Goal: Task Accomplishment & Management: Use online tool/utility

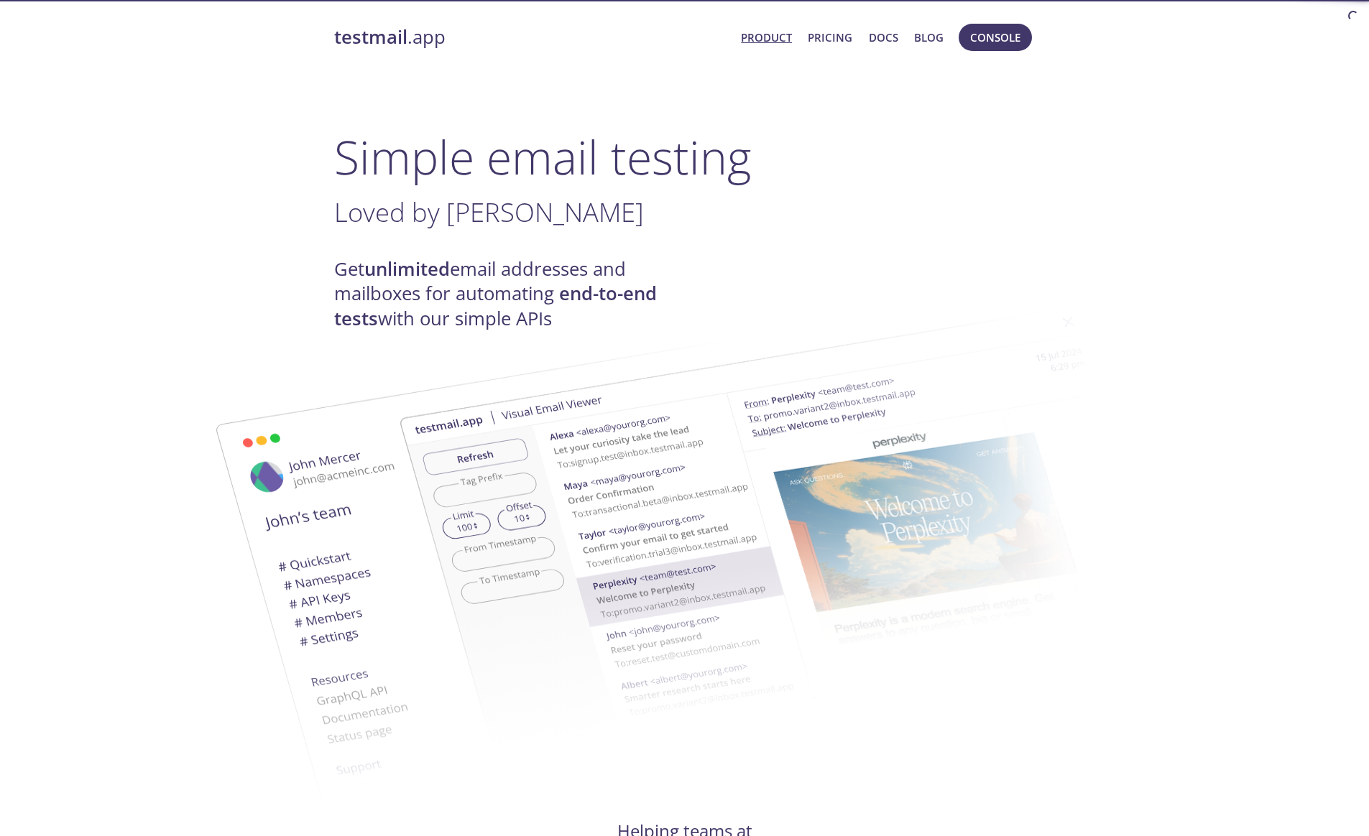
click at [993, 42] on span "Console" at bounding box center [995, 37] width 50 height 19
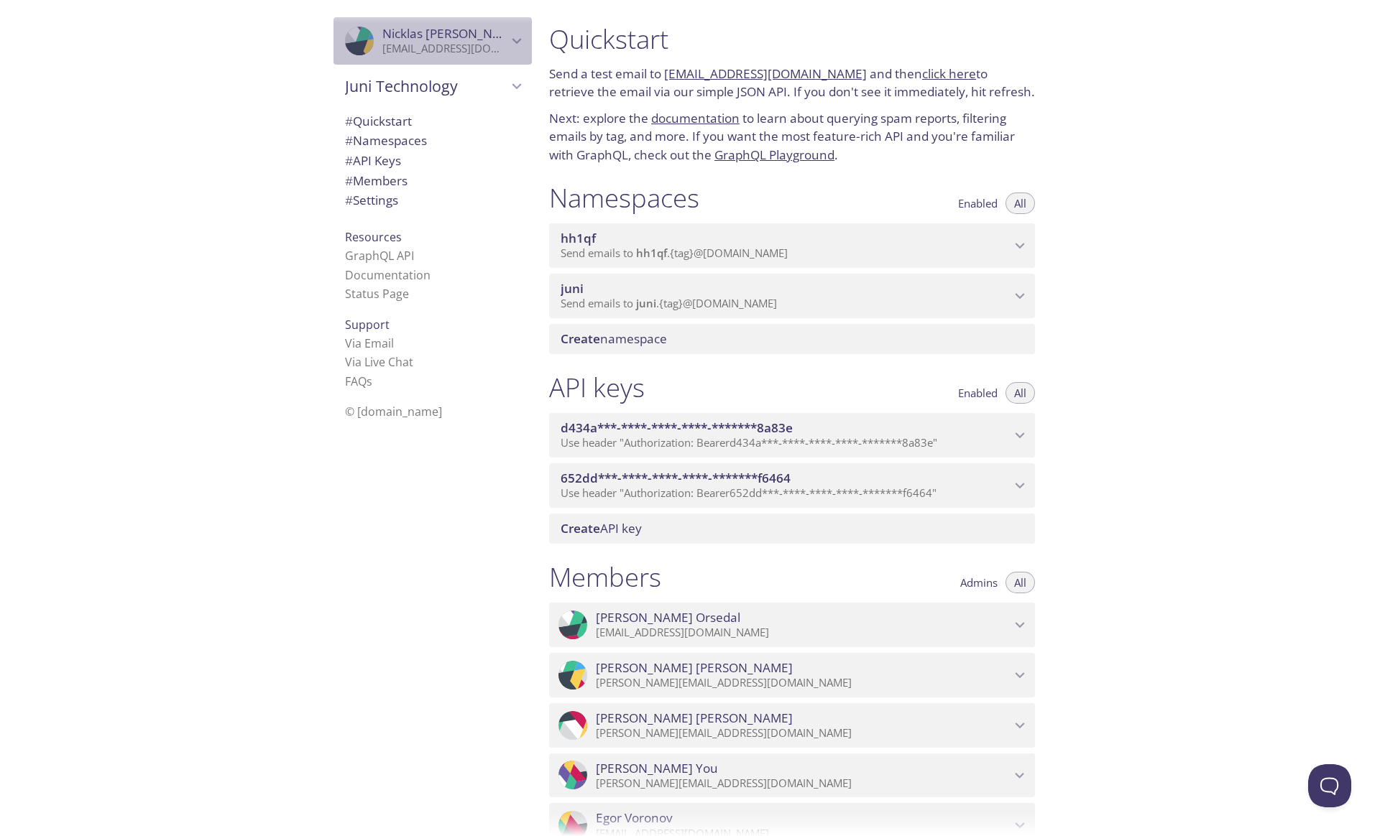
click at [448, 45] on p "[EMAIL_ADDRESS][DOMAIN_NAME]" at bounding box center [444, 49] width 125 height 14
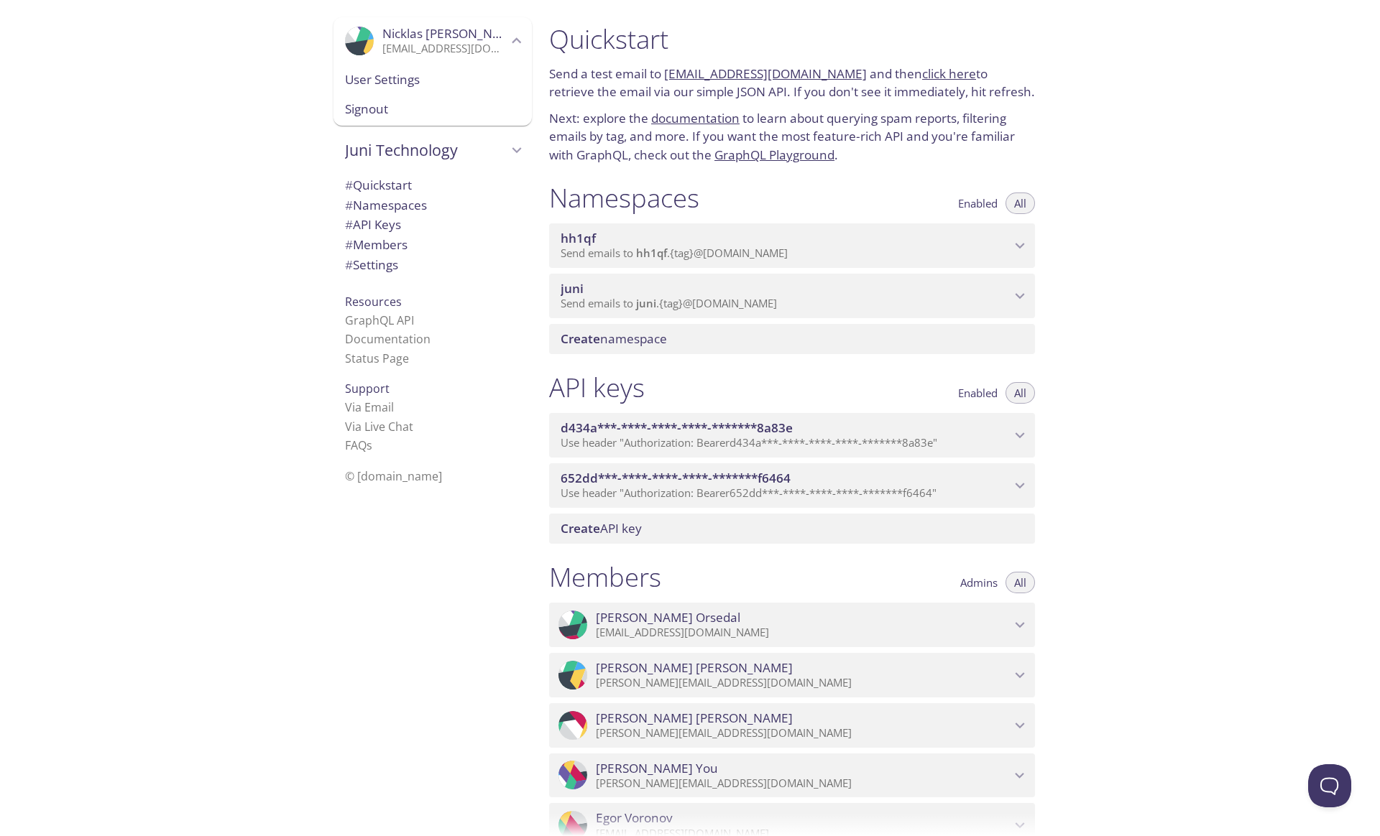
click at [167, 136] on div ".cls-1 { fill: #6d5ca8; } .cls-2 { fill: #3fc191; } .cls-3 { fill: #3b4752; } .…" at bounding box center [269, 418] width 538 height 836
click at [432, 40] on span "Nicklas Fransson" at bounding box center [452, 33] width 140 height 17
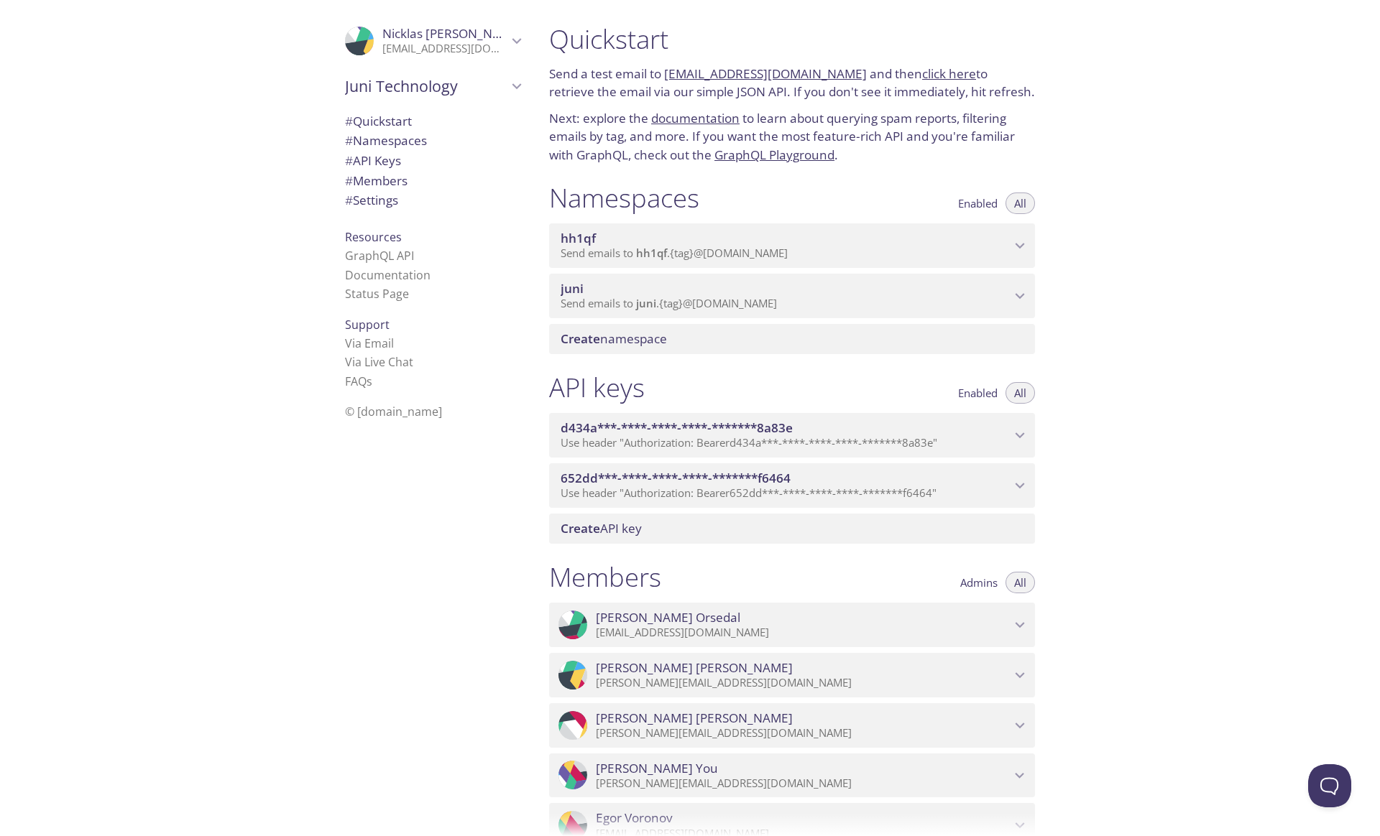
click at [211, 128] on div ".cls-1 { fill: #6d5ca8; } .cls-2 { fill: #3fc191; } .cls-3 { fill: #3b4752; } .…" at bounding box center [269, 418] width 538 height 836
click at [239, 292] on div ".cls-1 { fill: #6d5ca8; } .cls-2 { fill: #3fc191; } .cls-3 { fill: #3b4752; } .…" at bounding box center [269, 418] width 538 height 836
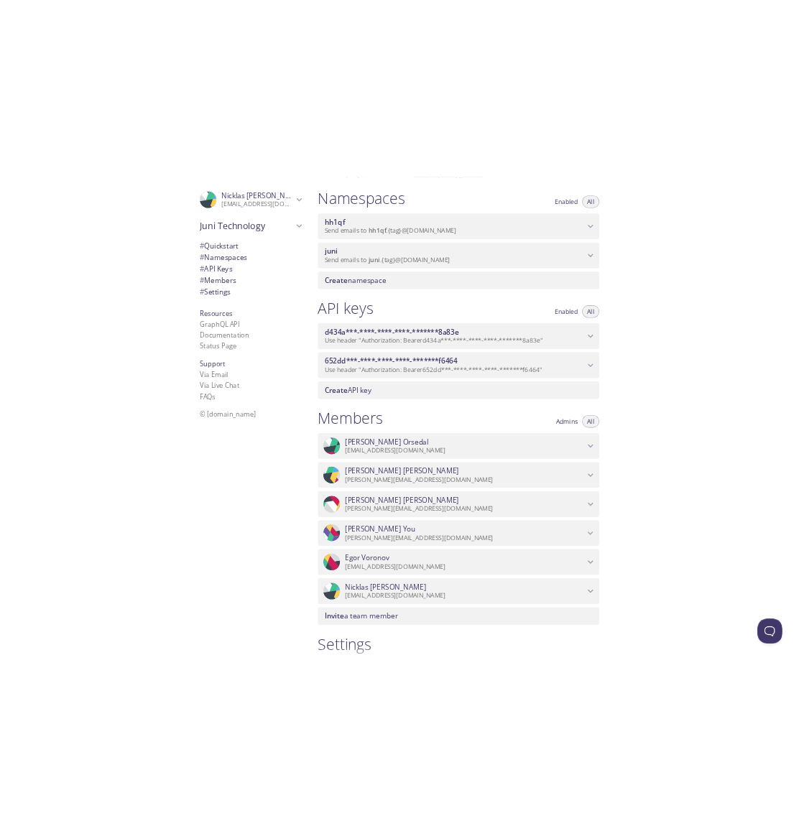
scroll to position [369, 0]
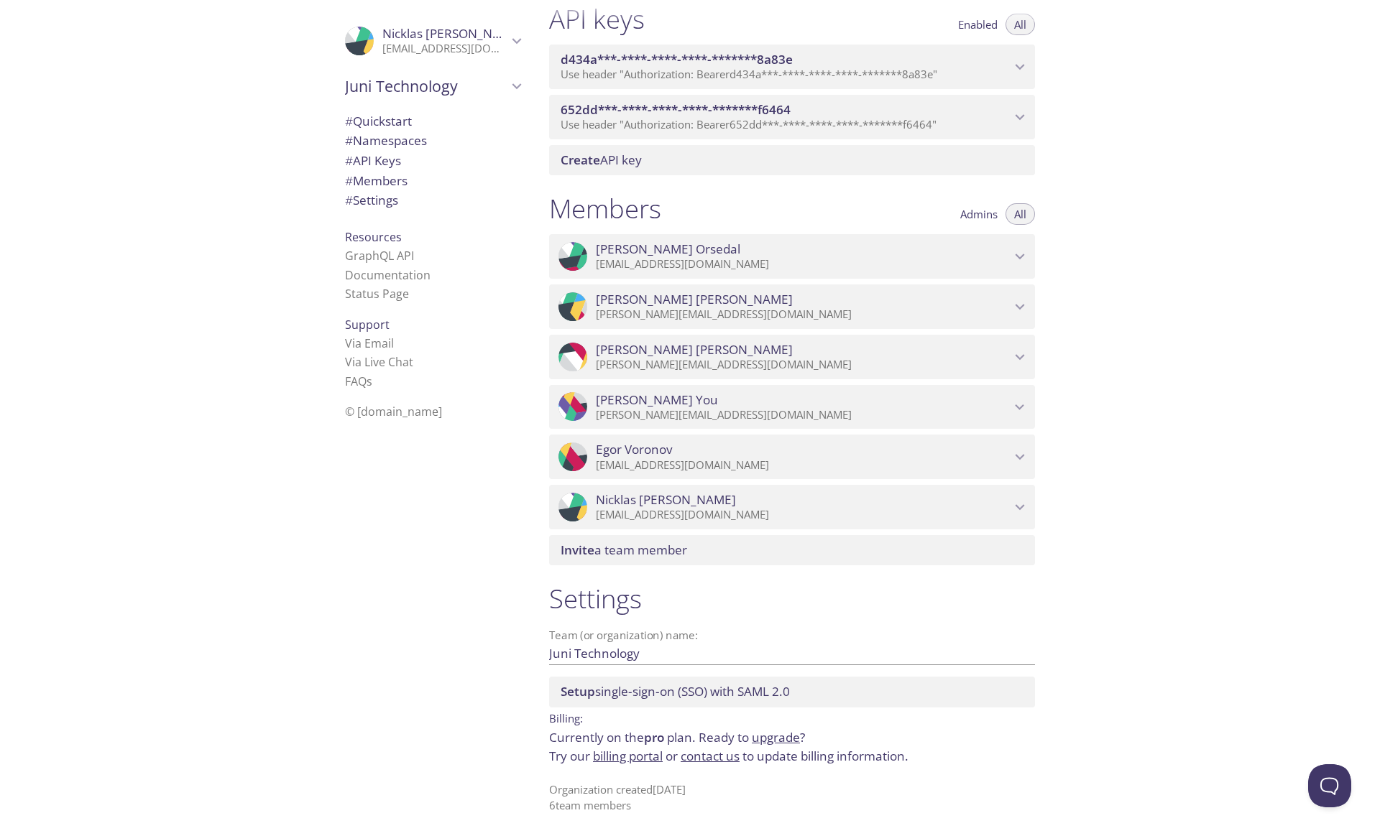
click at [1127, 309] on div "Quickstart Send a test email to hh1qf.test@inbox.testmail.app and then click he…" at bounding box center [959, 418] width 842 height 836
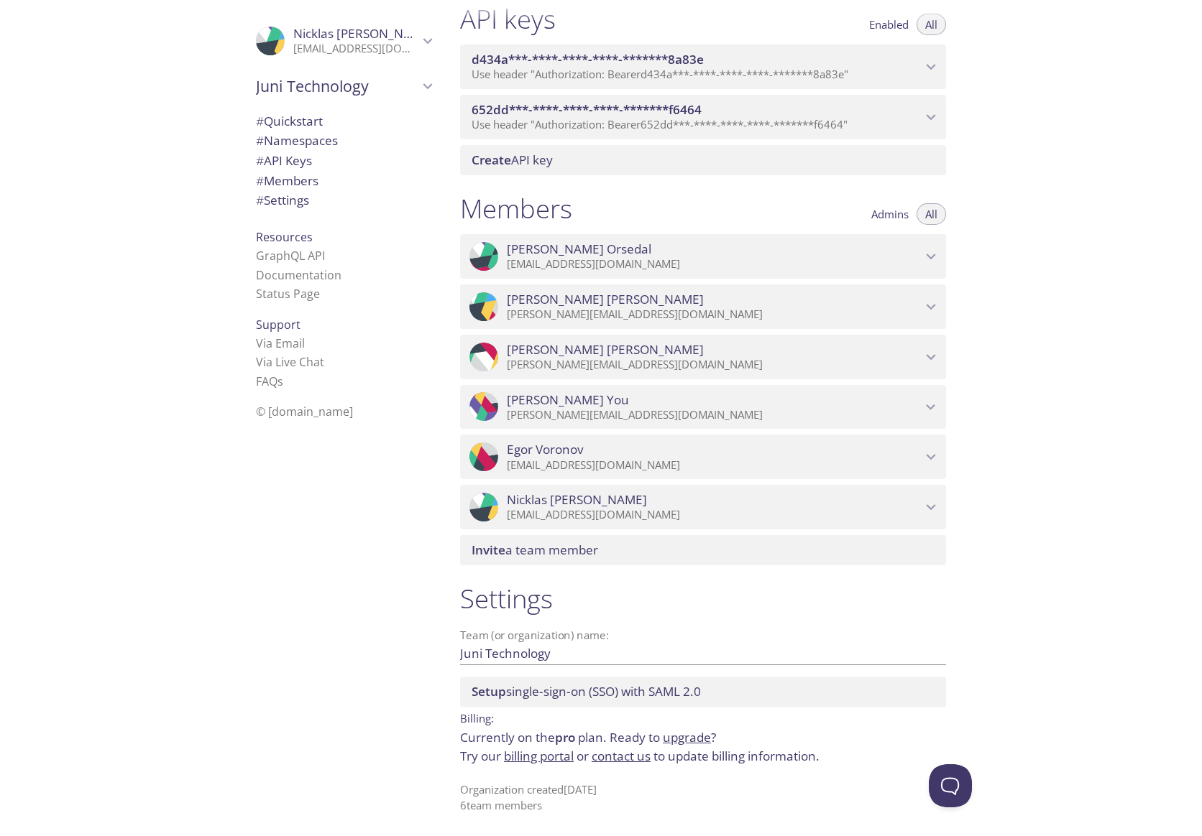
scroll to position [0, 0]
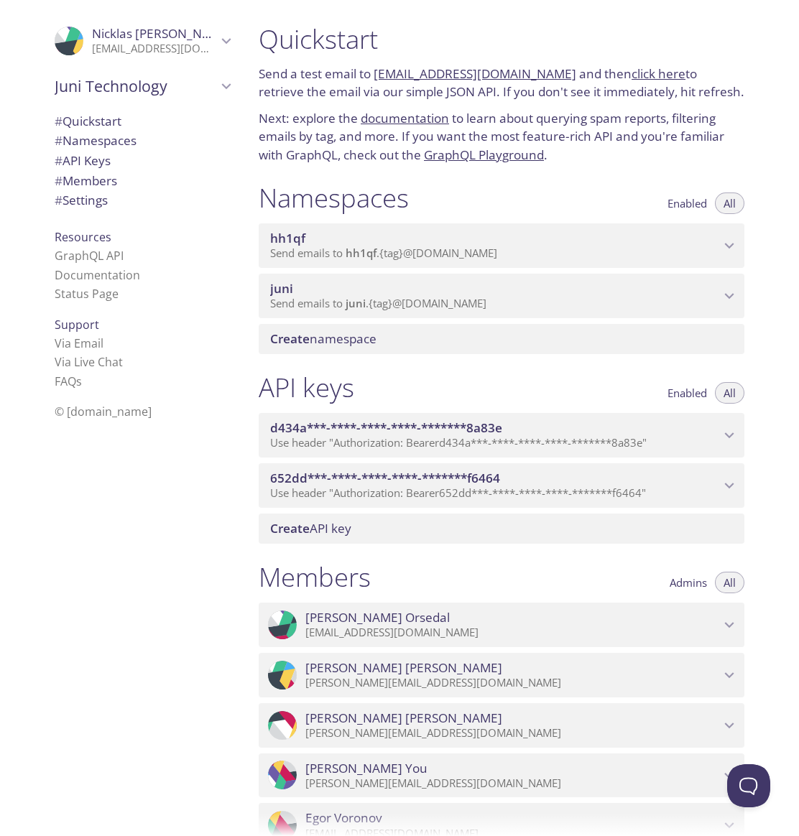
click at [487, 302] on span "Send emails to juni . {tag} @inbox.testmail.app" at bounding box center [378, 303] width 216 height 14
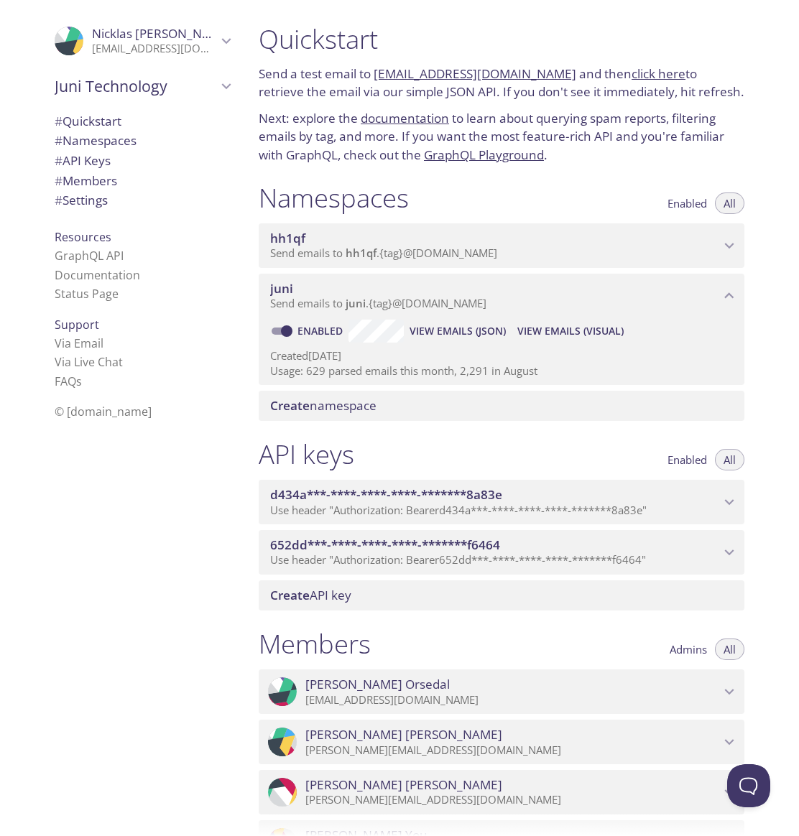
click at [399, 303] on span "Send emails to juni . {tag} @inbox.testmail.app" at bounding box center [378, 303] width 216 height 14
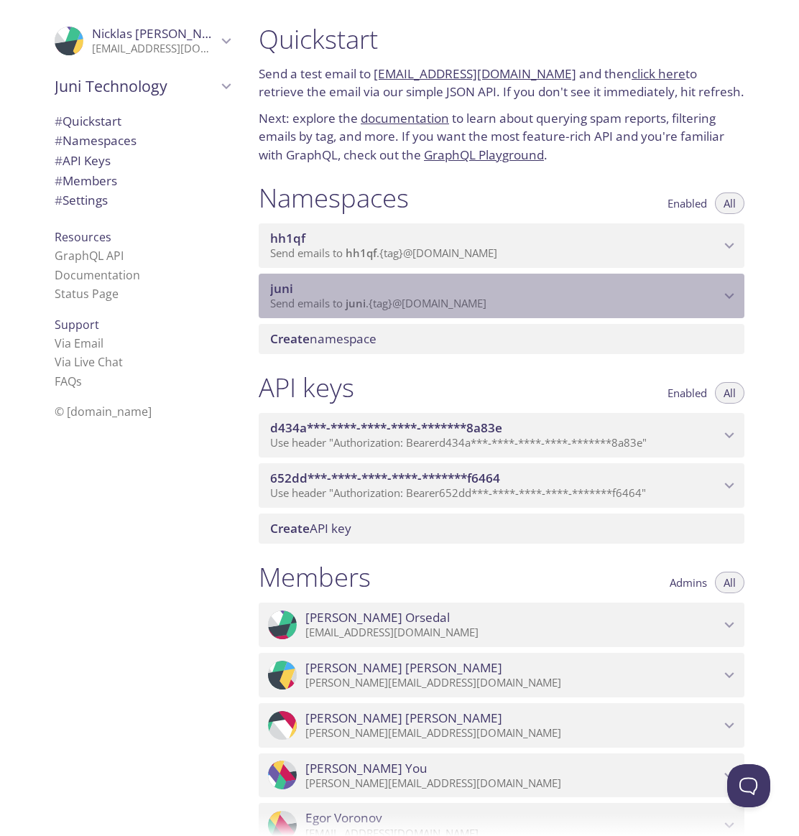
click at [404, 303] on span "Send emails to juni . {tag} @inbox.testmail.app" at bounding box center [378, 303] width 216 height 14
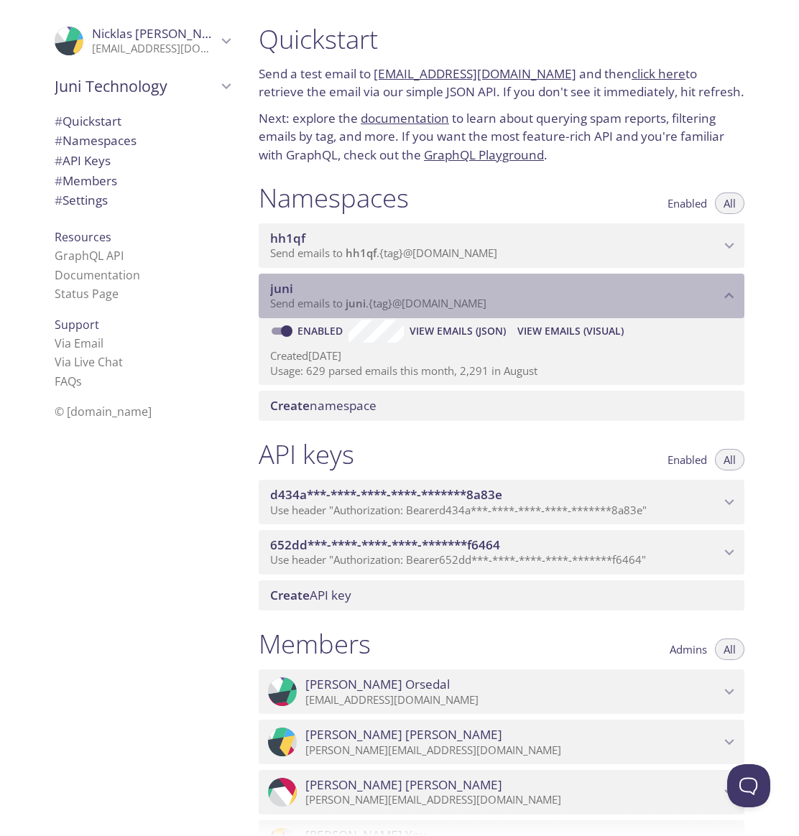
drag, startPoint x: 403, startPoint y: 303, endPoint x: 556, endPoint y: 322, distance: 153.5
click at [553, 317] on div "juni Send emails to juni . {tag} @inbox.testmail.app" at bounding box center [502, 296] width 486 height 45
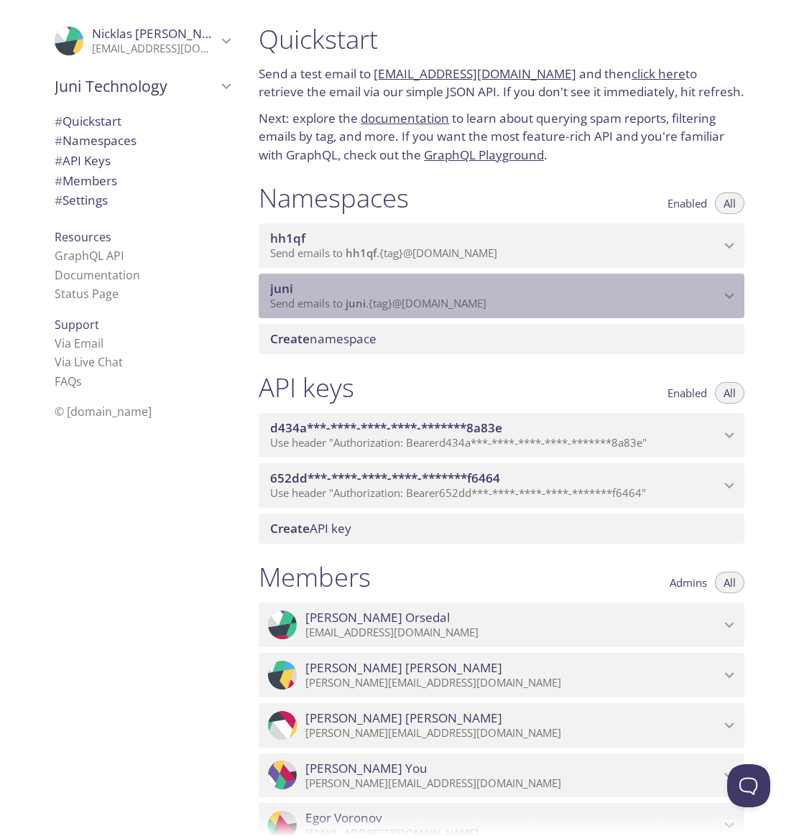
click at [473, 306] on span "Send emails to juni . {tag} @inbox.testmail.app" at bounding box center [378, 303] width 216 height 14
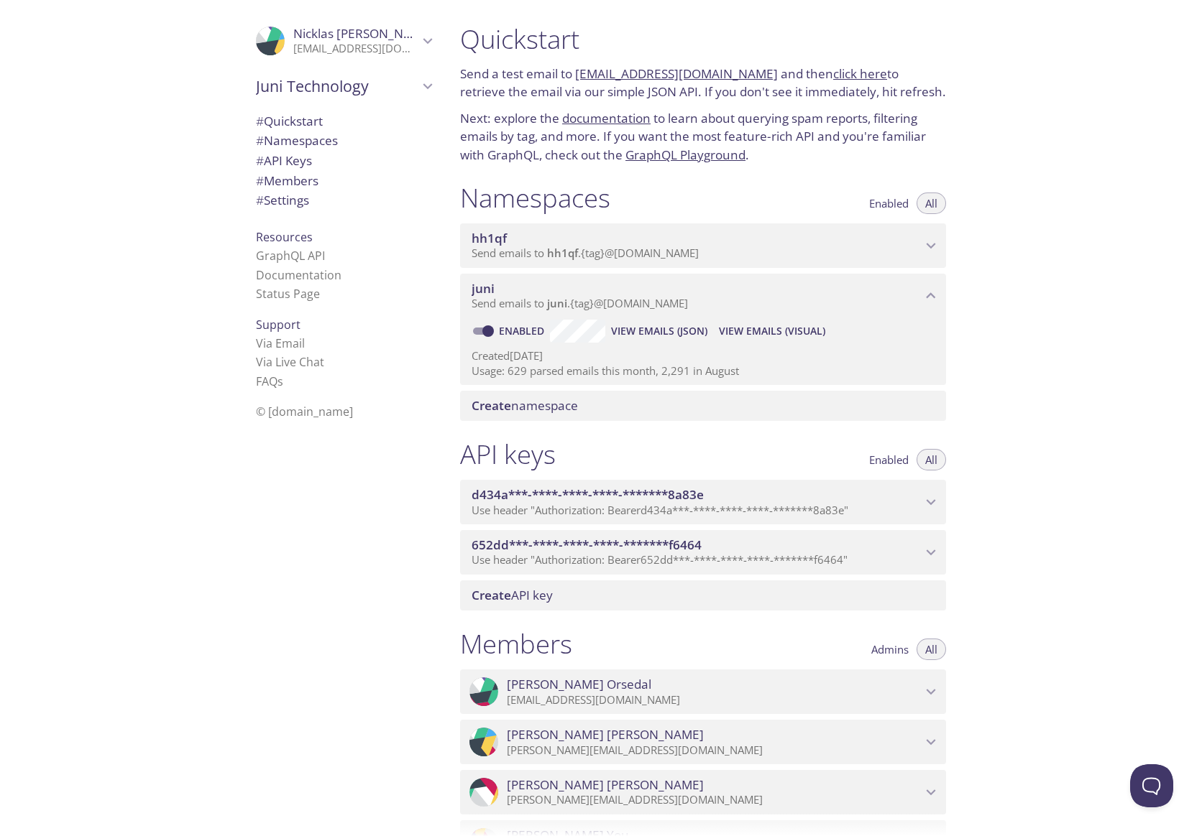
click at [1006, 121] on div "Quickstart Send a test email to hh1qf.test@inbox.testmail.app and then click he…" at bounding box center [824, 418] width 753 height 836
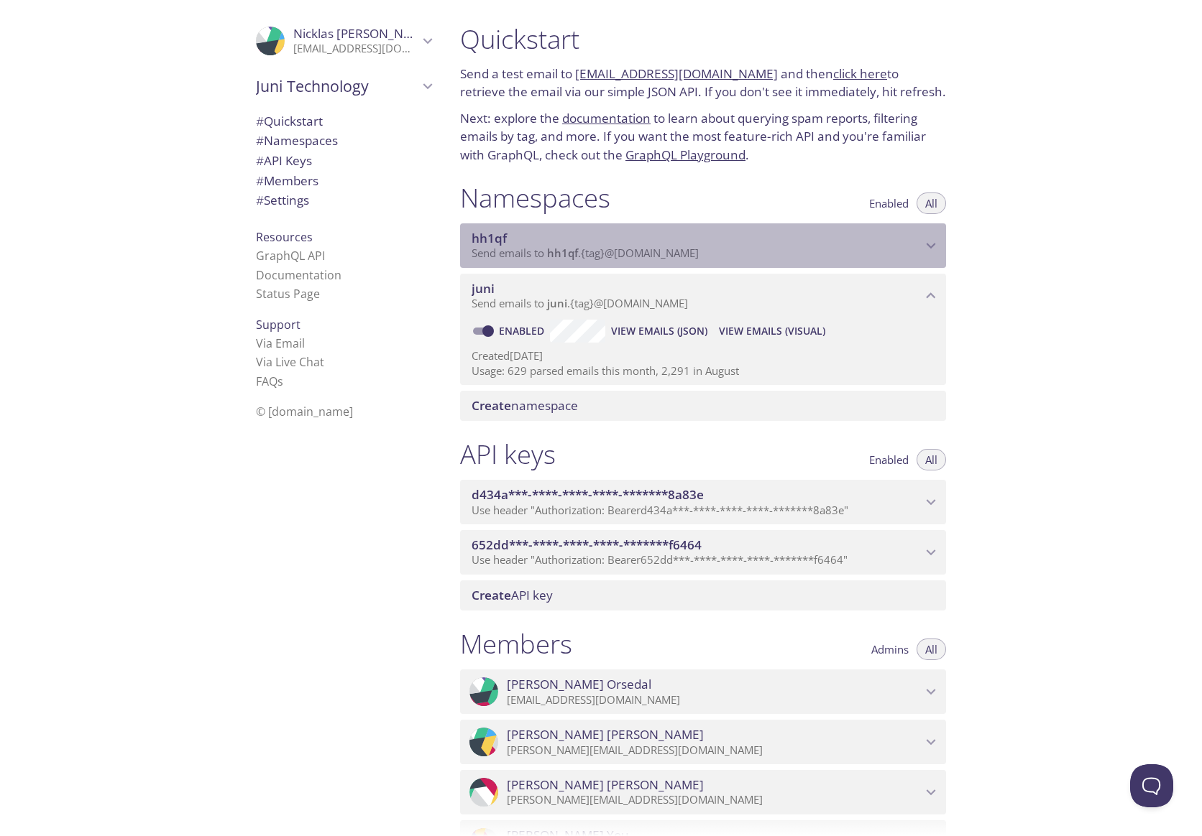
click at [727, 262] on div "hh1qf Send emails to hh1qf . {tag} @inbox.testmail.app" at bounding box center [703, 245] width 486 height 45
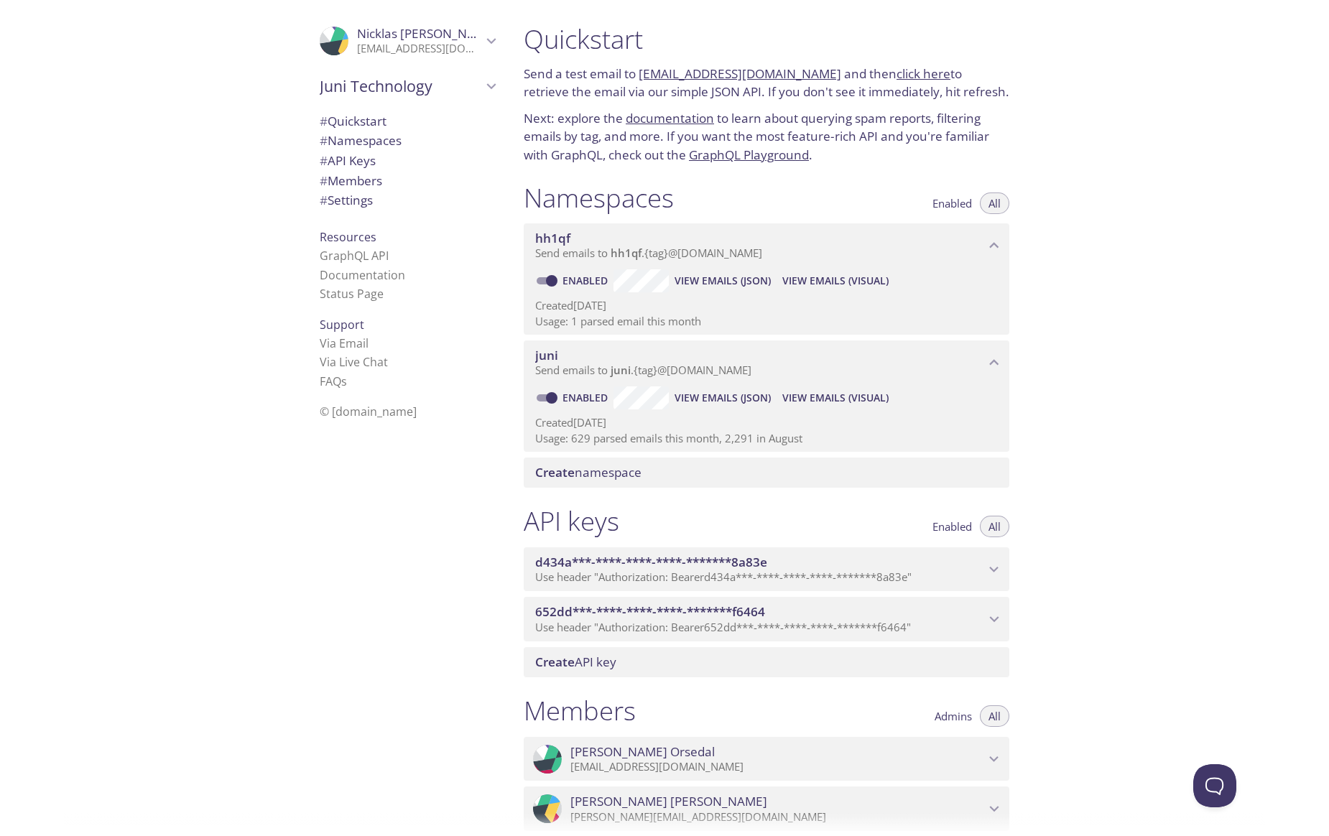
scroll to position [275, 0]
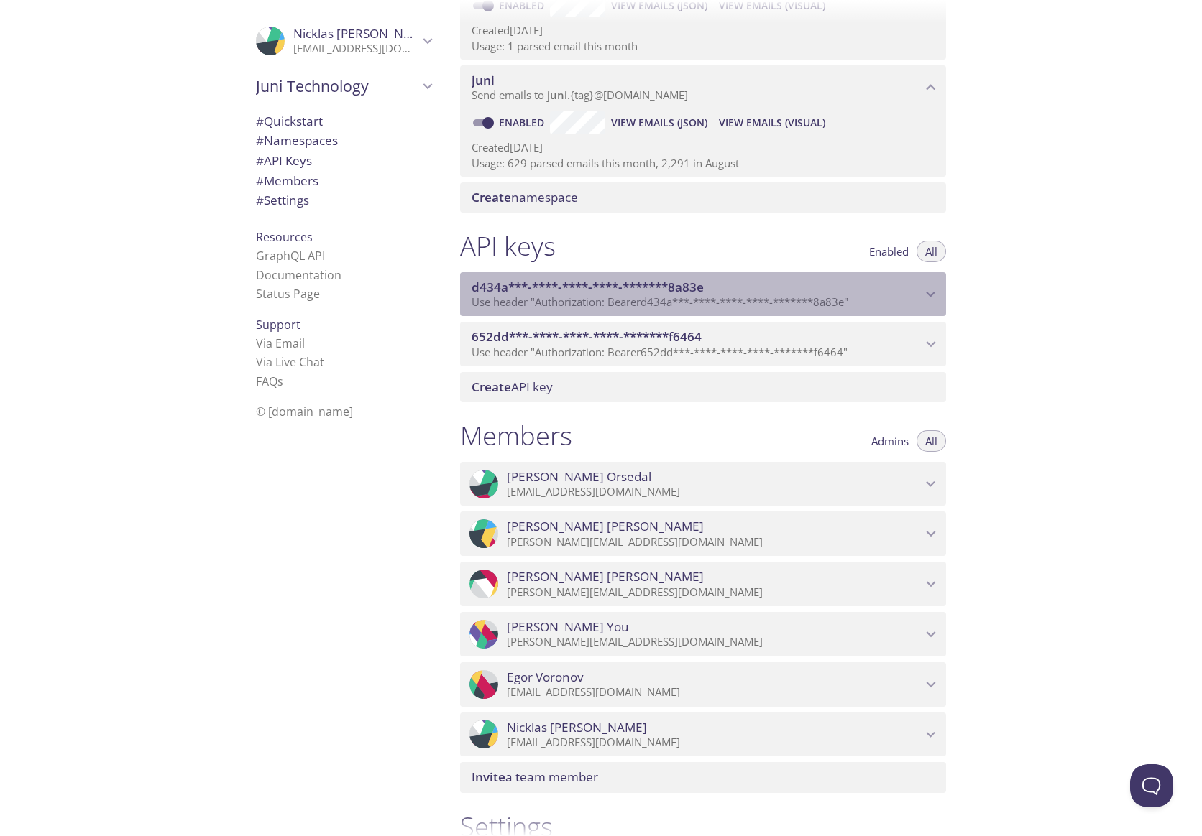
click at [802, 304] on span "Use header "Authorization: Bearer d434a***-****-****-****-*******8a83e "" at bounding box center [659, 302] width 377 height 14
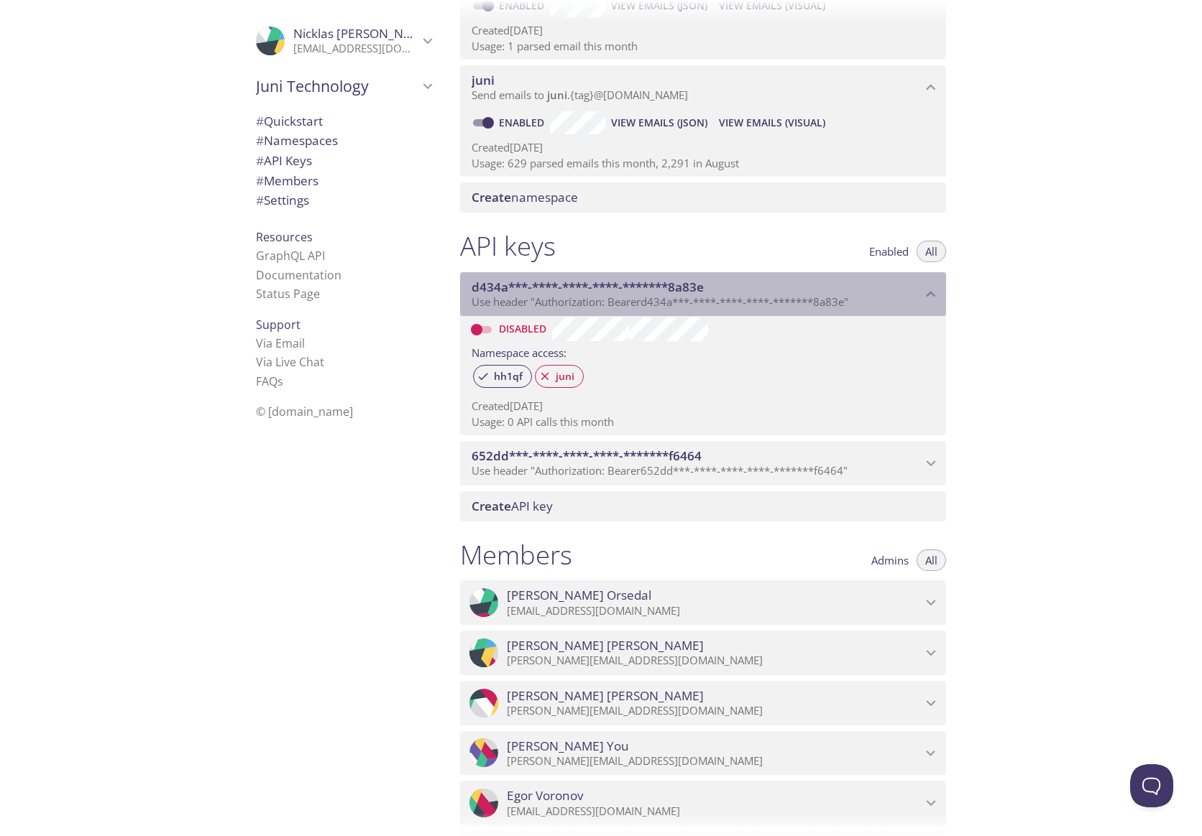
click at [800, 308] on span "Use header "Authorization: Bearer d434a***-****-****-****-*******8a83e "" at bounding box center [659, 302] width 377 height 14
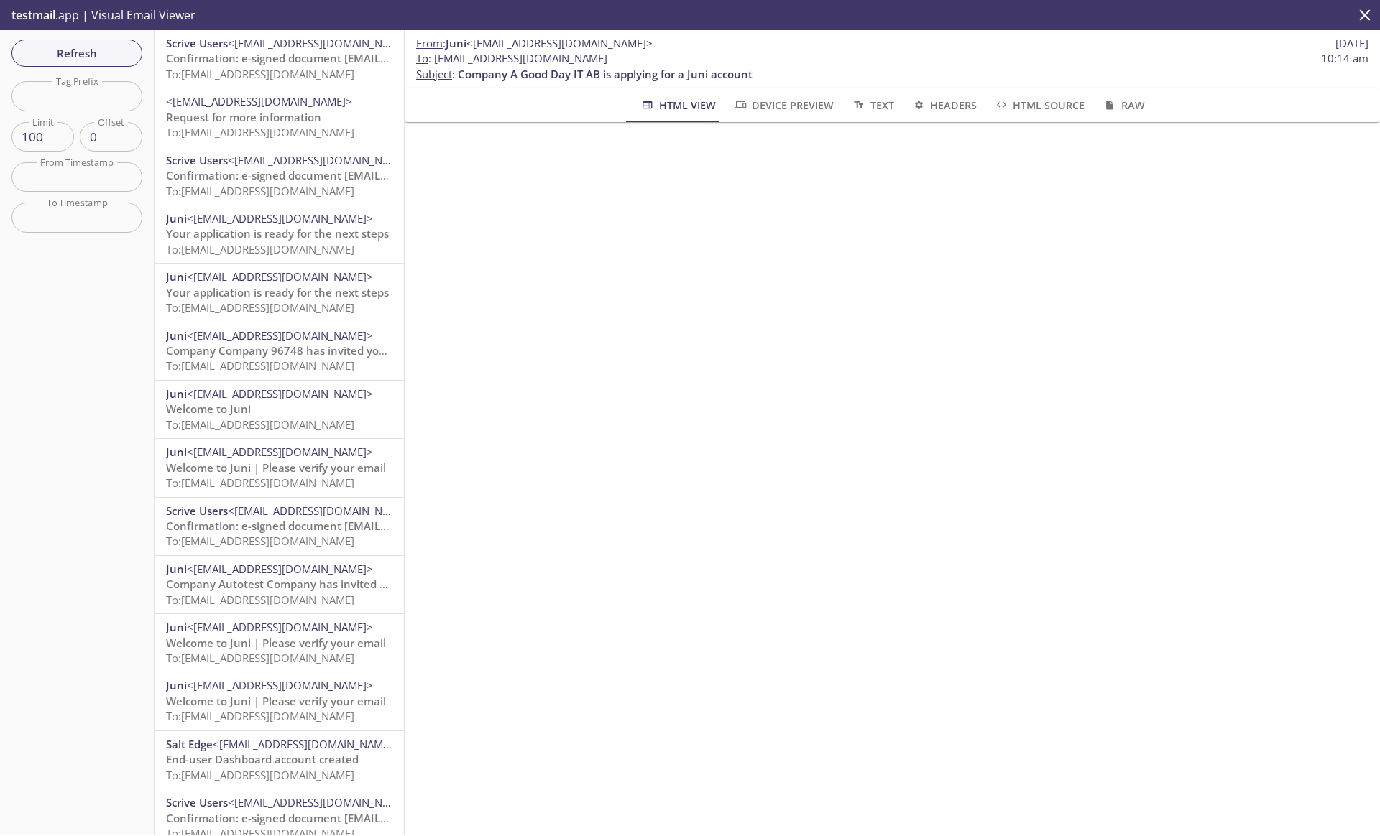
click at [63, 13] on p "testmail .app | Visual Email Viewer" at bounding box center [102, 15] width 204 height 30
